Goal: Find specific page/section: Find specific page/section

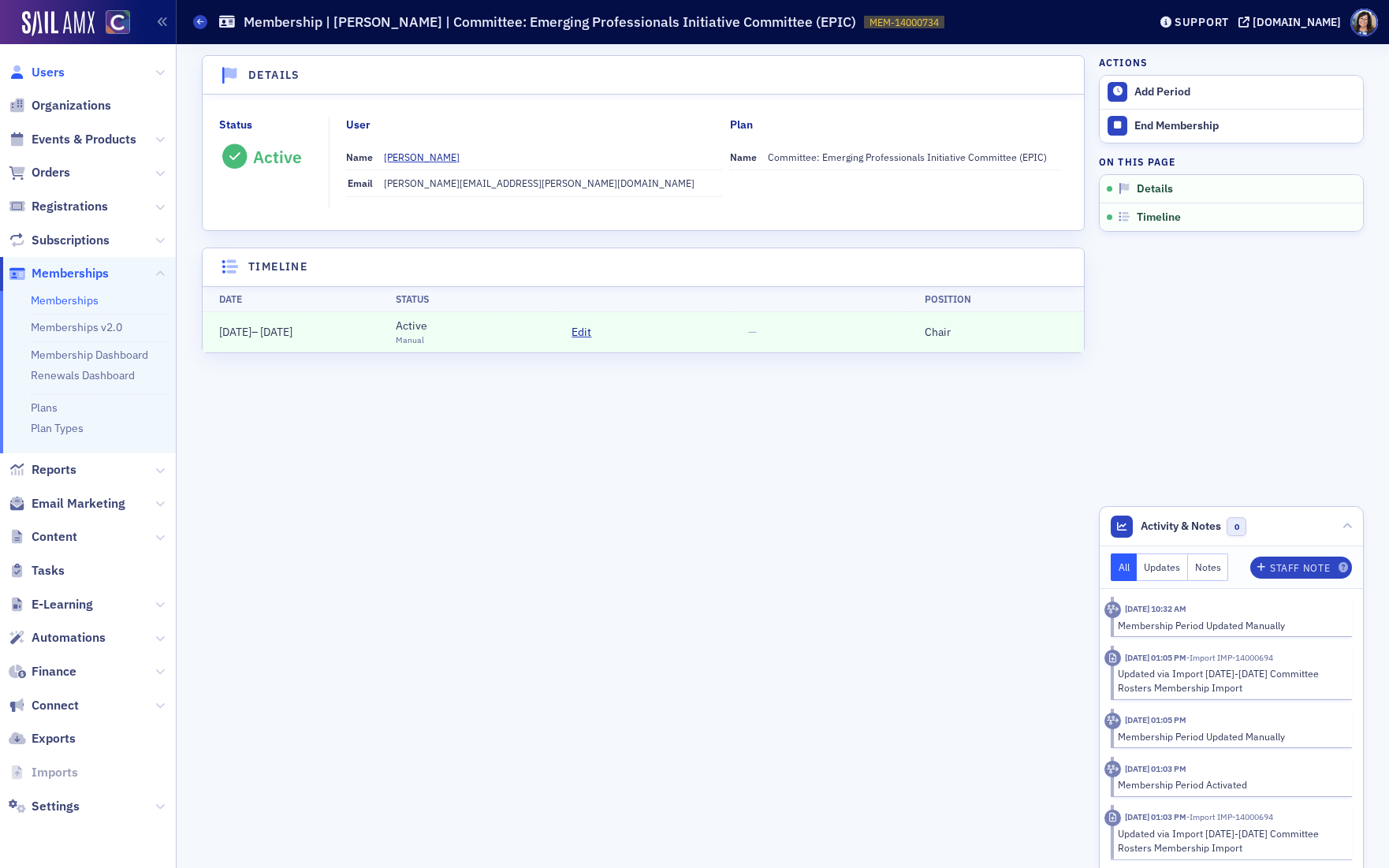
click at [51, 69] on span "Users" at bounding box center [48, 73] width 33 height 18
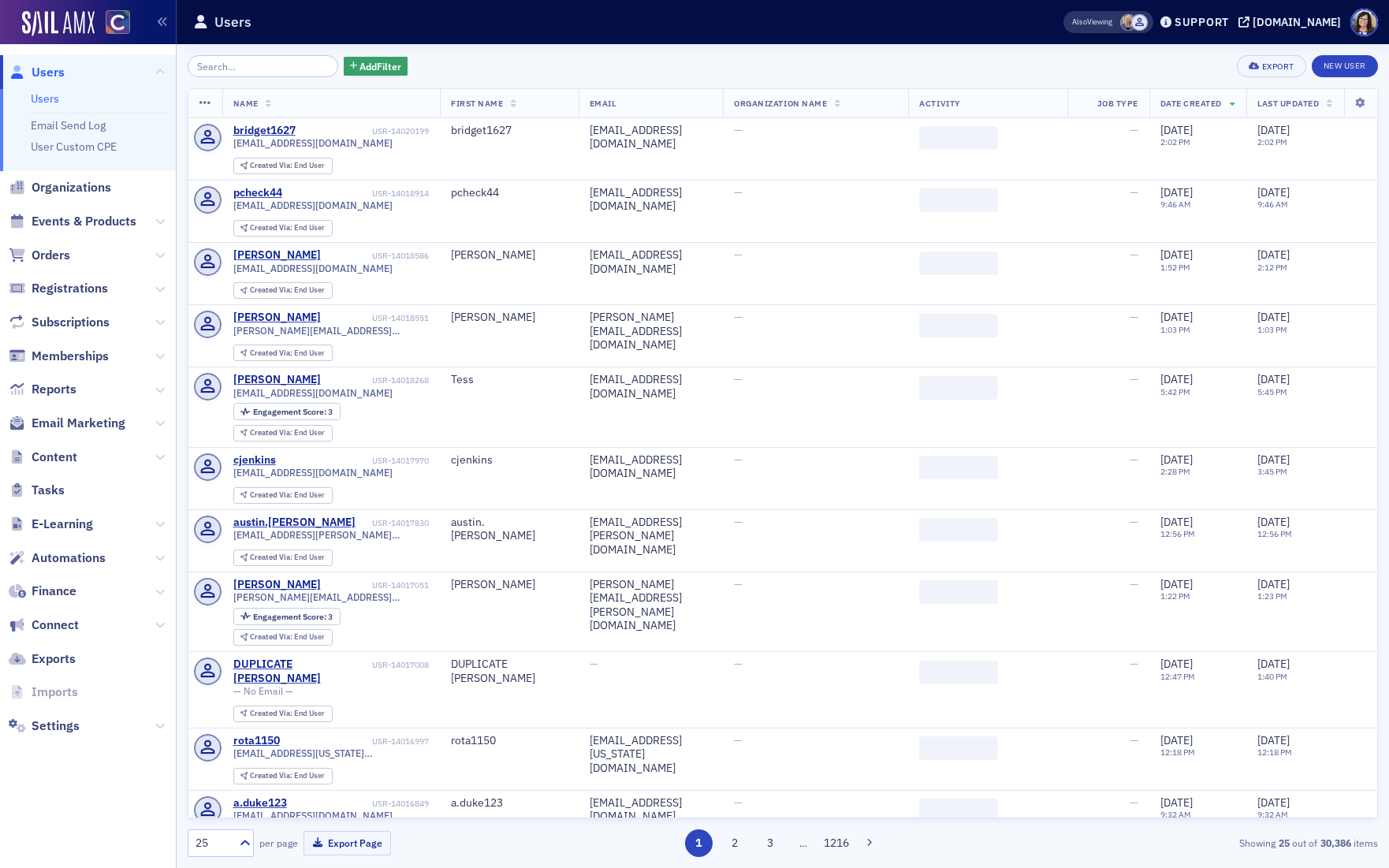
click at [239, 66] on input "search" at bounding box center [263, 66] width 151 height 22
type input "jo@auditconsultingeducation.com"
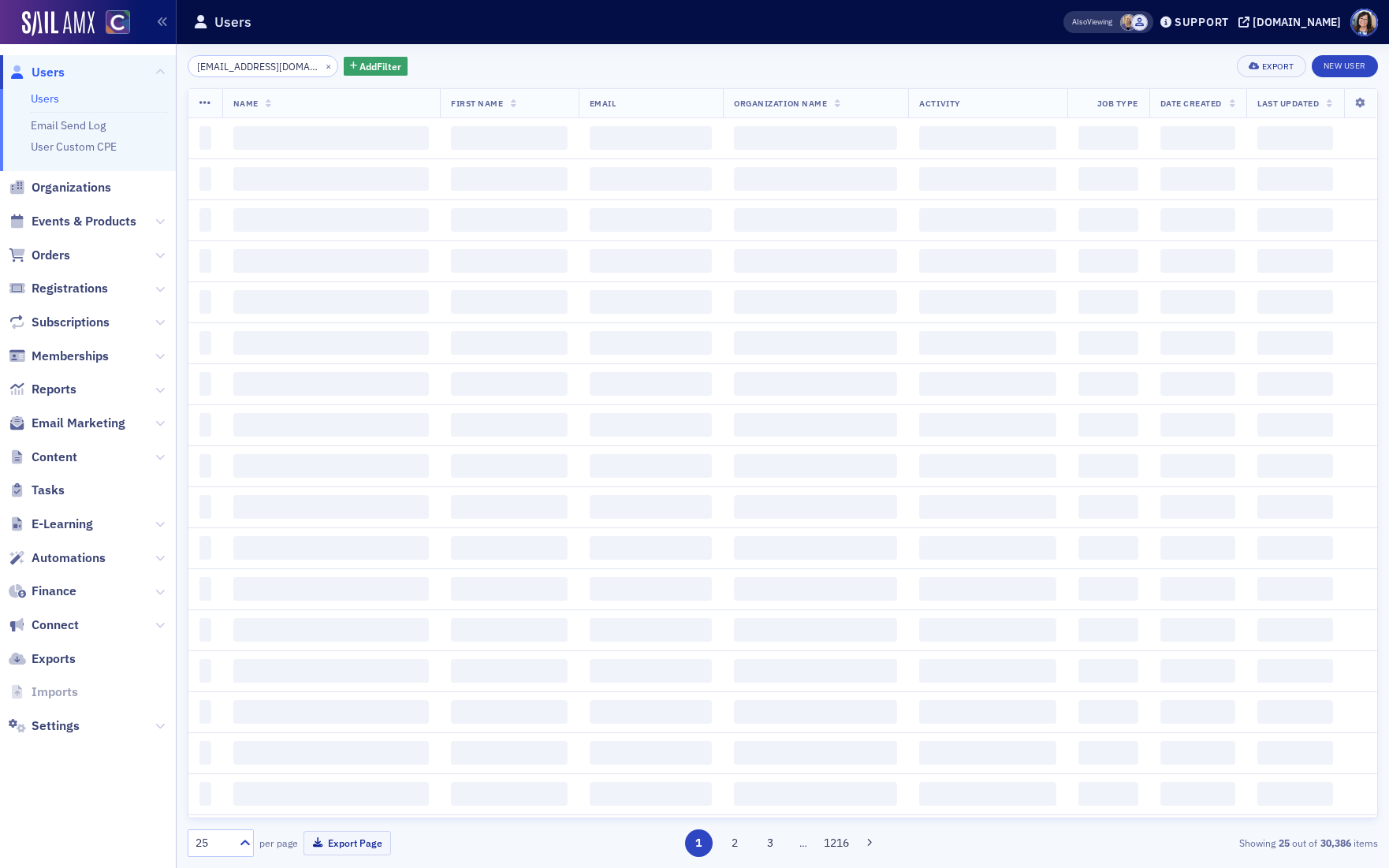
scroll to position [0, 43]
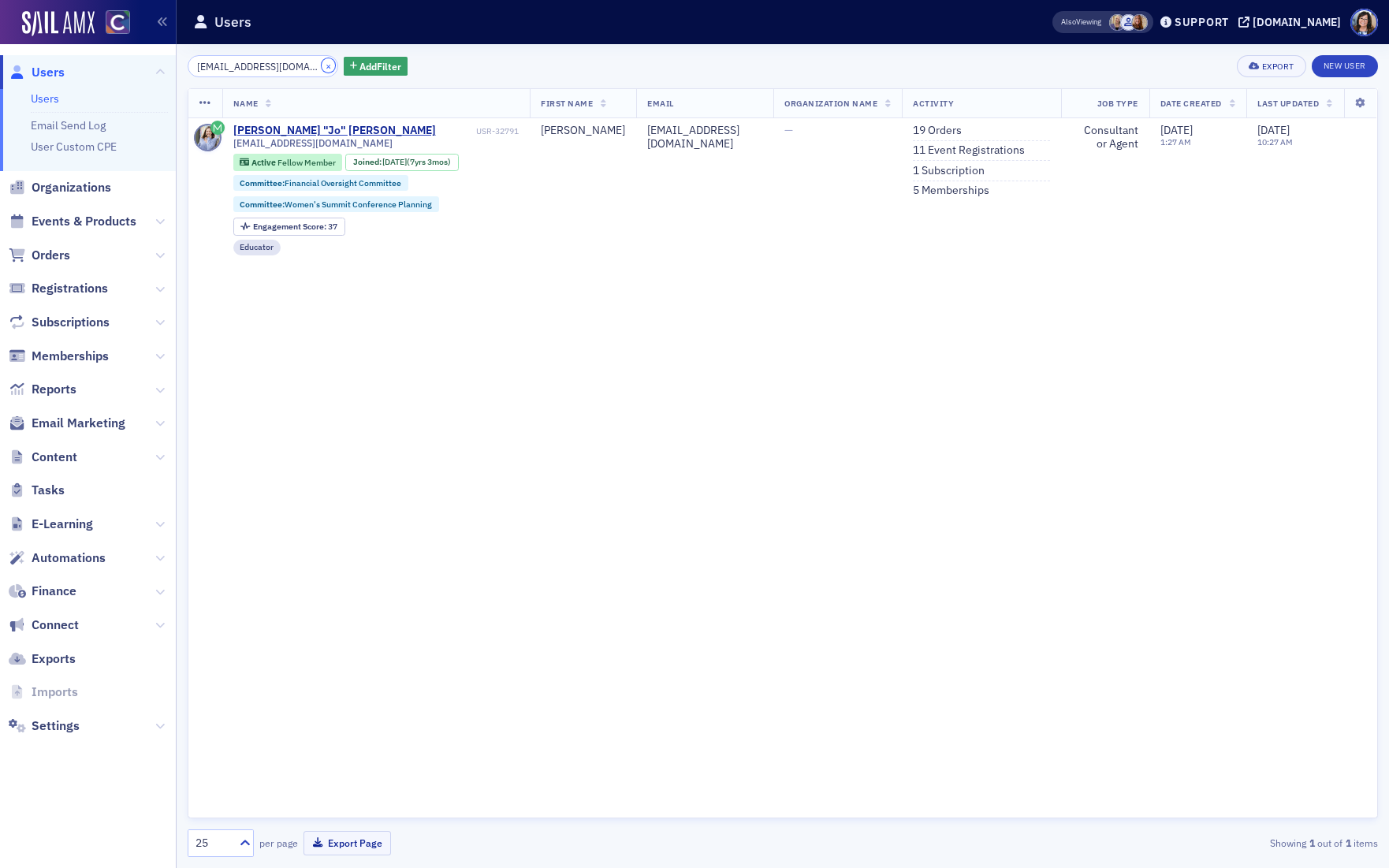
click at [322, 65] on button "×" at bounding box center [329, 65] width 14 height 14
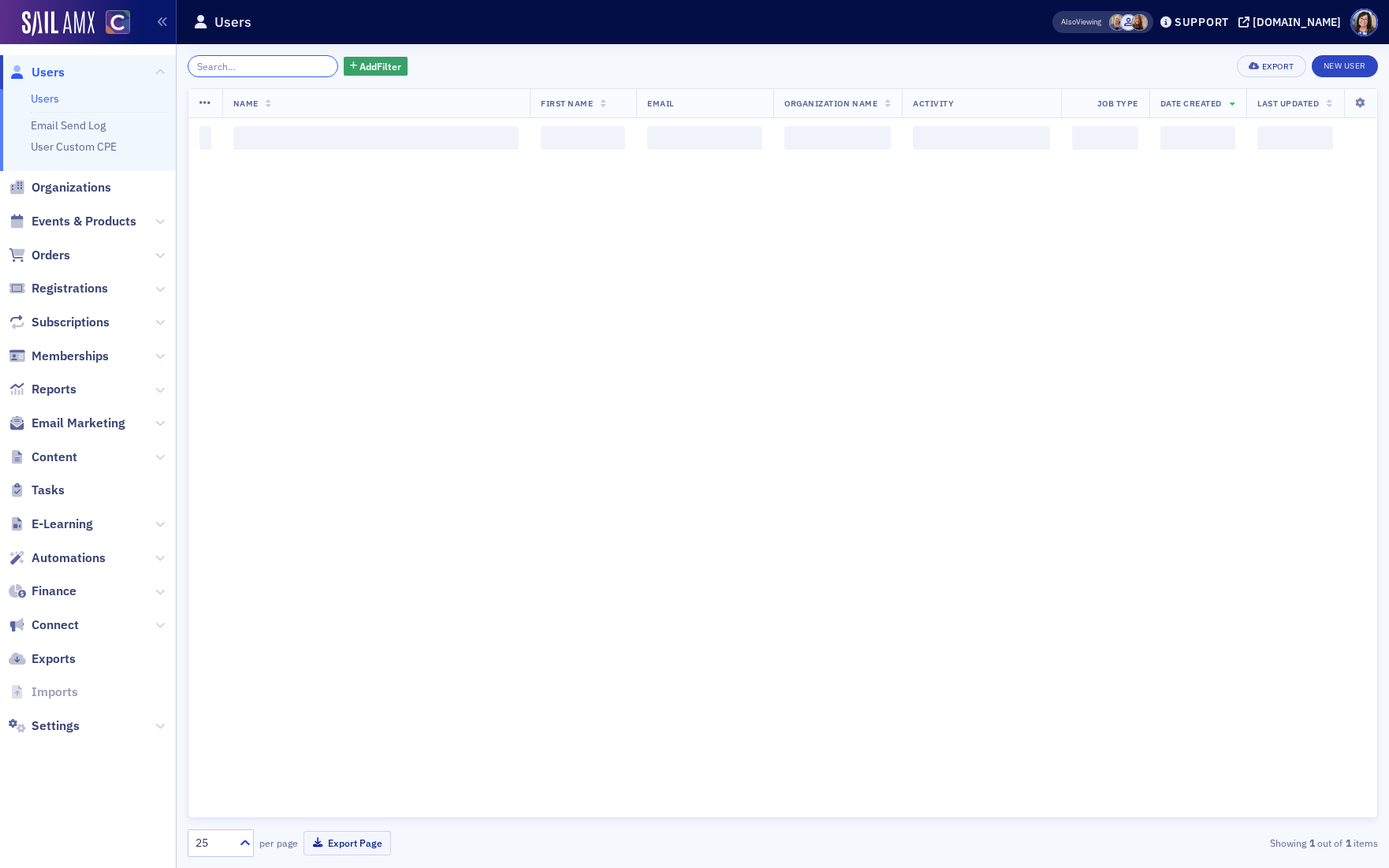
click at [299, 67] on input "search" at bounding box center [263, 66] width 151 height 22
type input "goff"
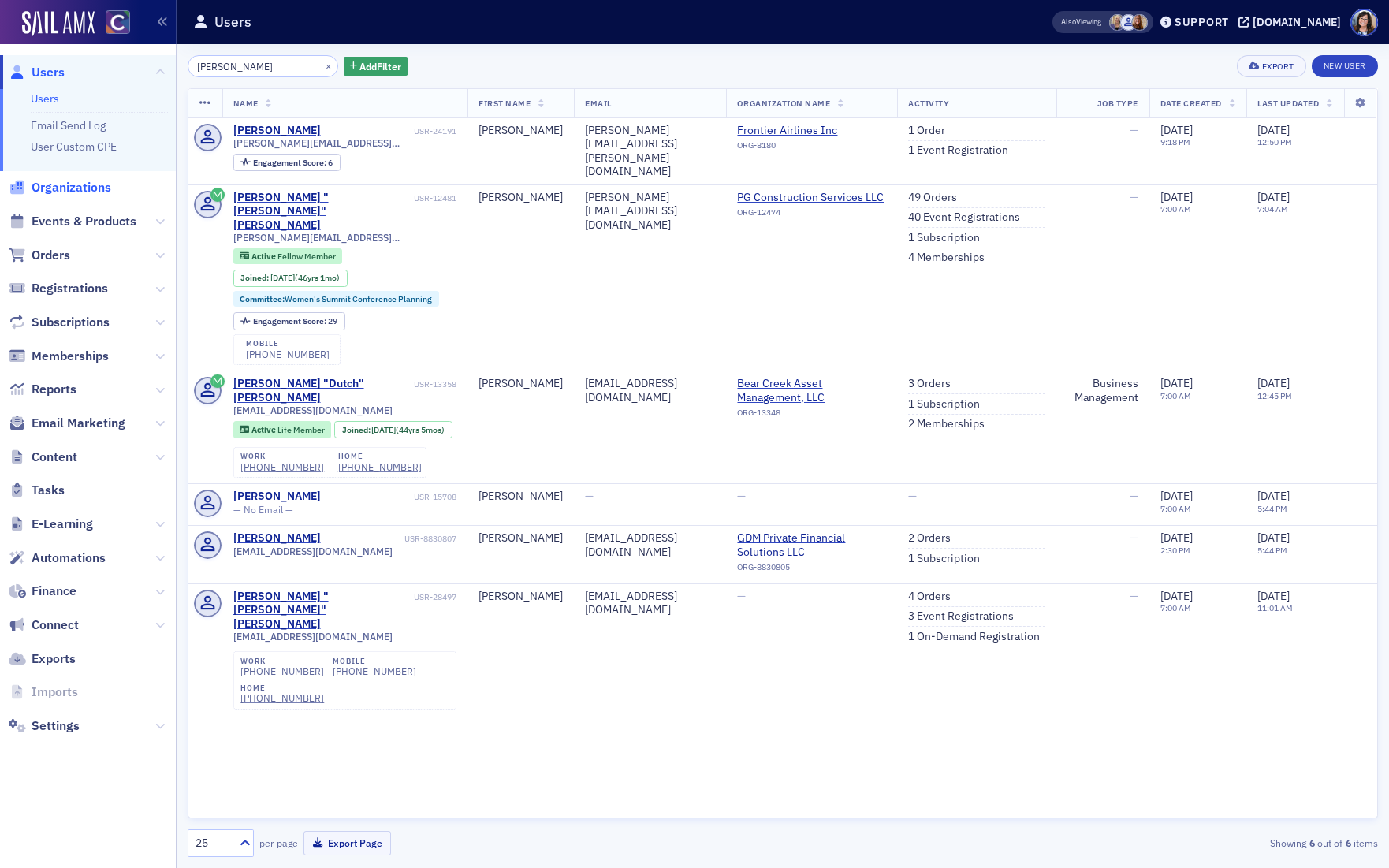
click at [57, 184] on span "Organizations" at bounding box center [71, 188] width 80 height 18
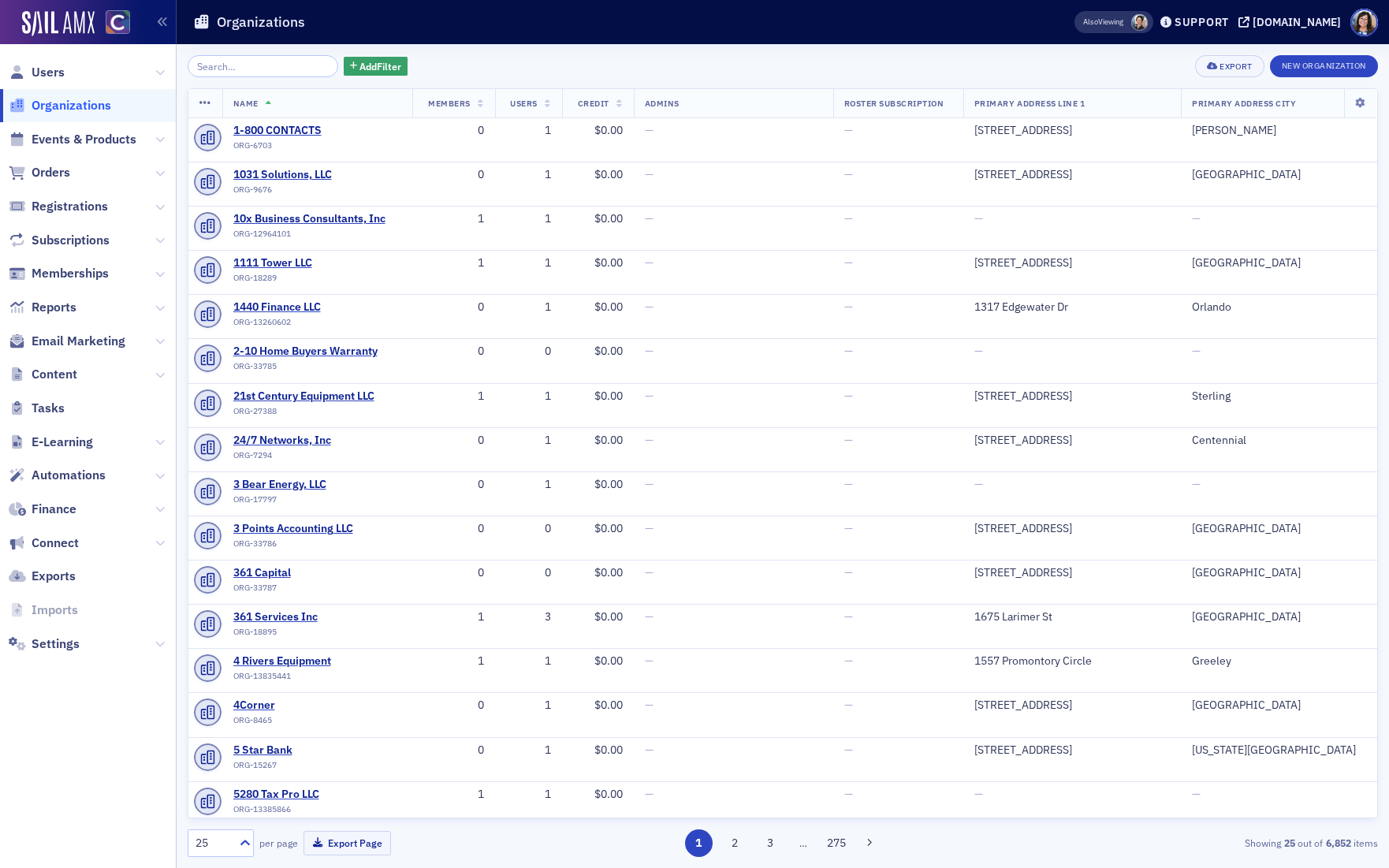
click at [251, 70] on input "search" at bounding box center [263, 66] width 151 height 22
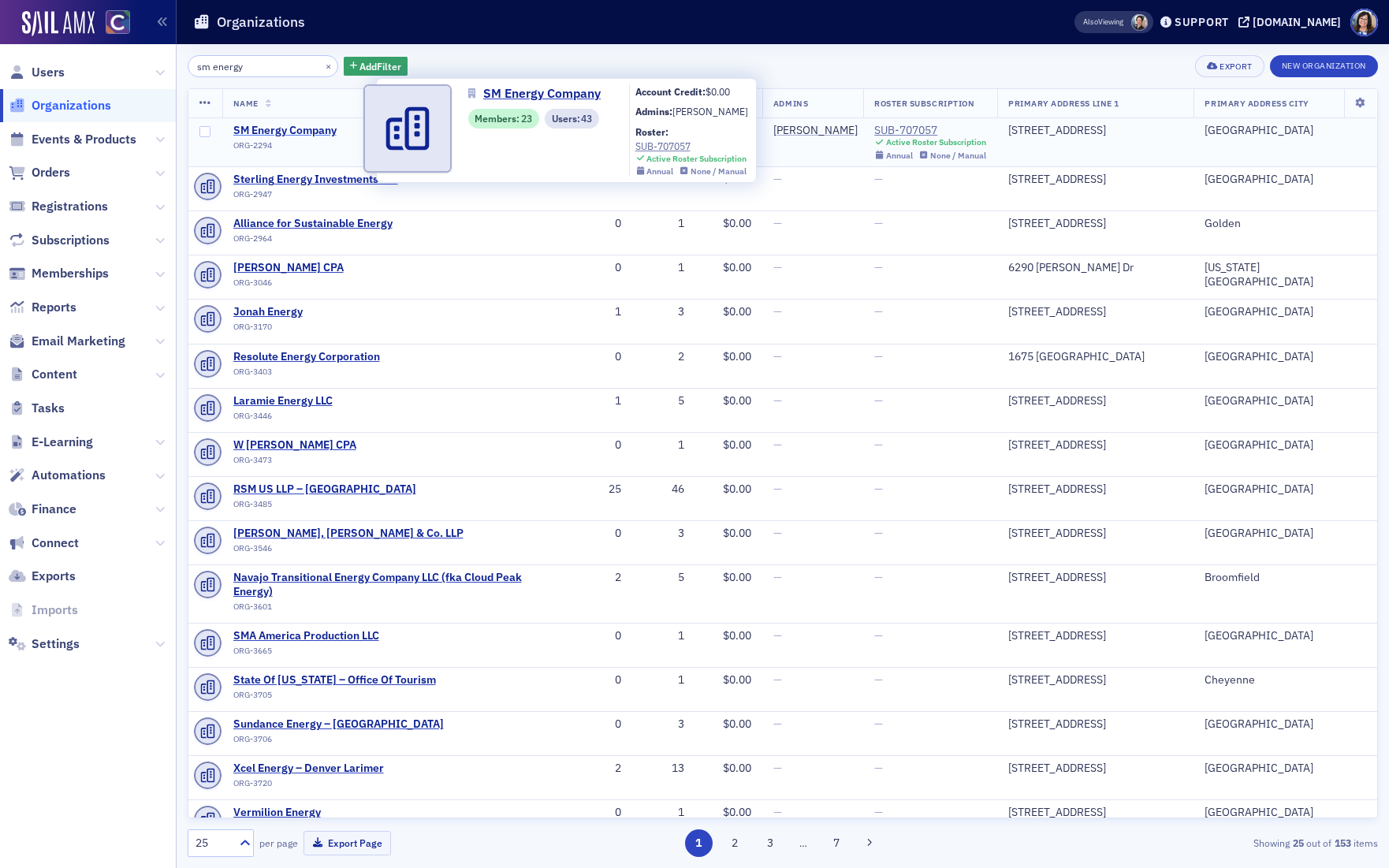
type input "sm energy"
click at [294, 129] on span "SM Energy Company" at bounding box center [305, 131] width 144 height 14
select select "US"
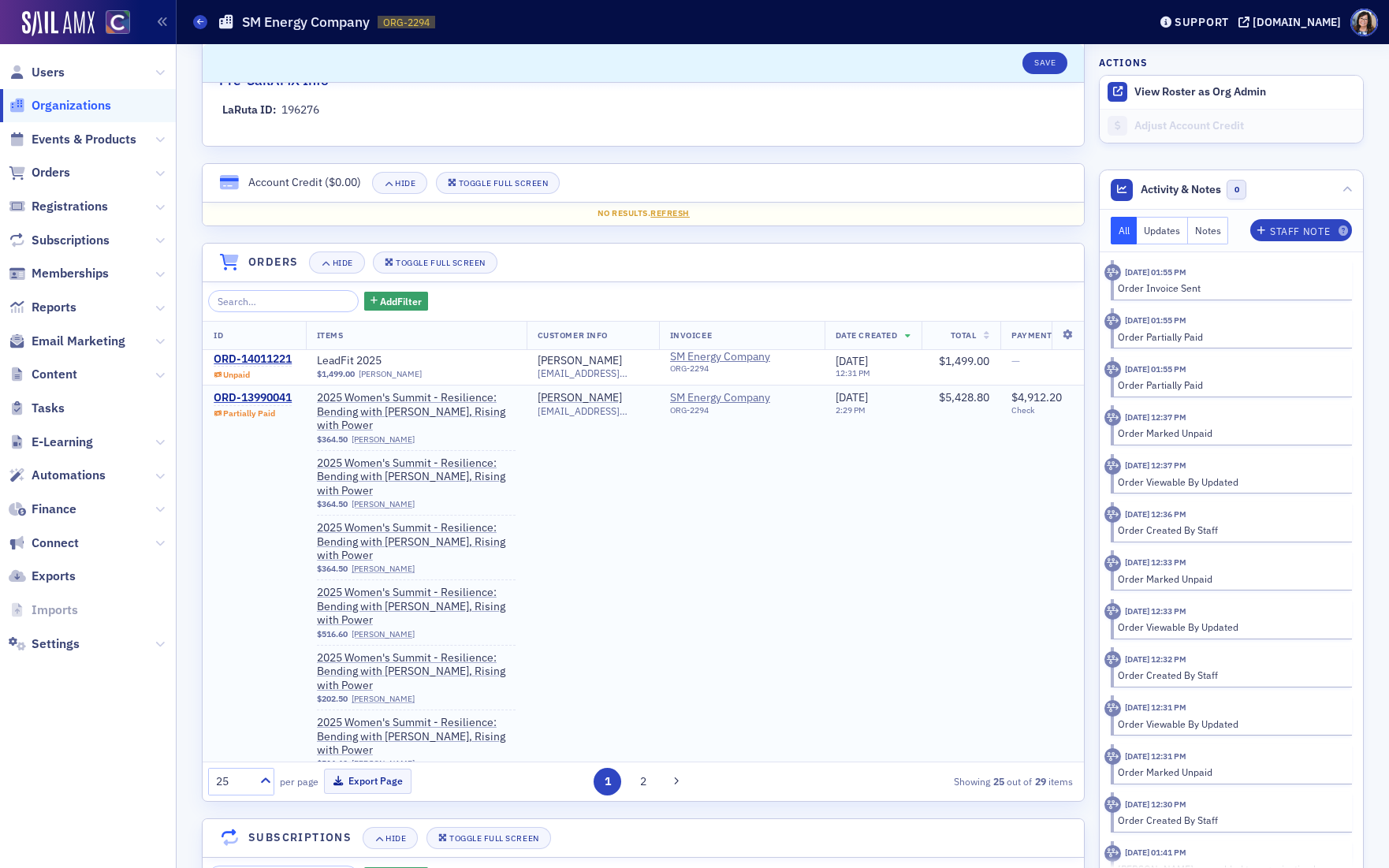
scroll to position [69, 0]
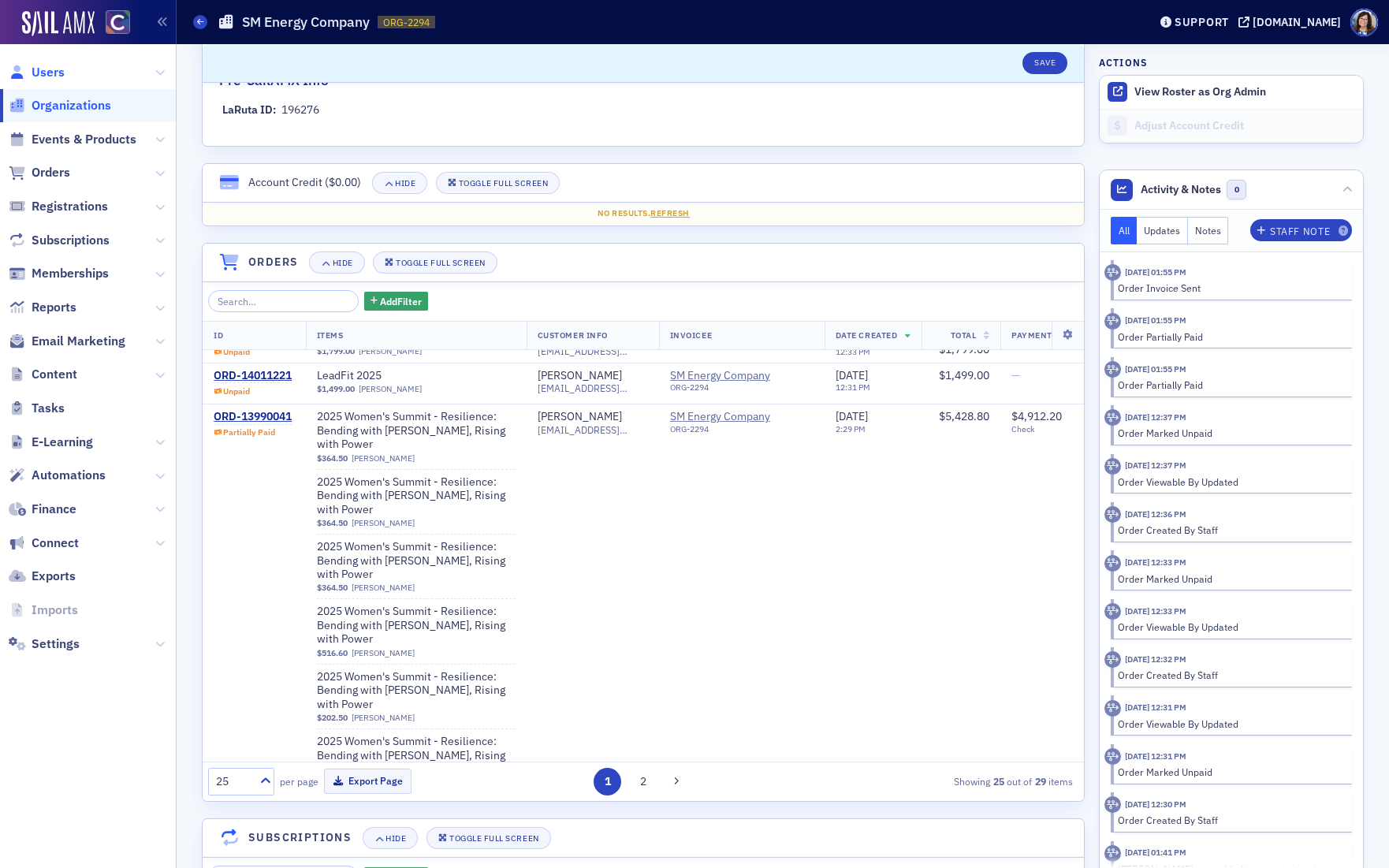
click at [55, 74] on span "Users" at bounding box center [48, 73] width 33 height 18
